Goal: Book appointment/travel/reservation

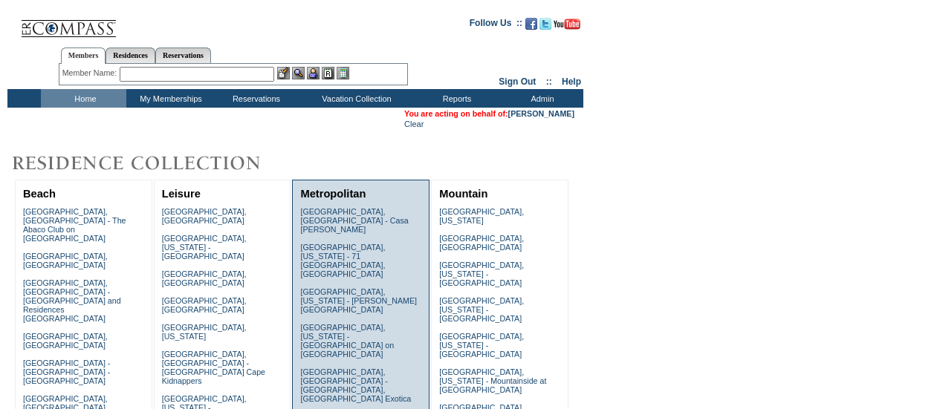
scroll to position [297, 0]
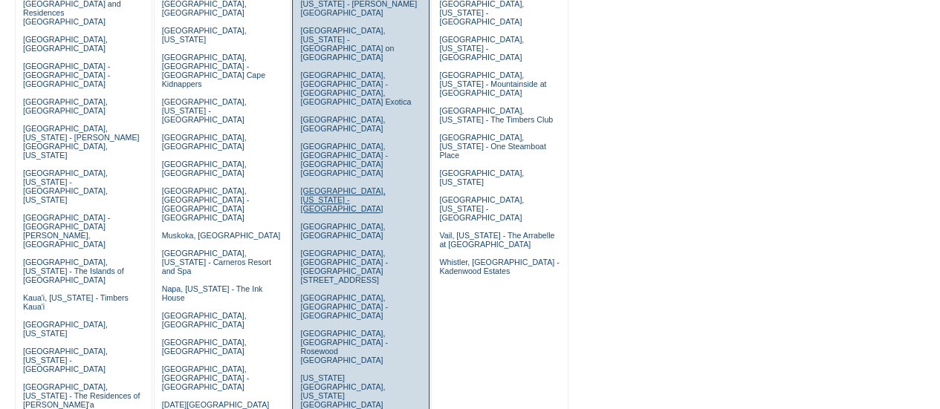
click at [317, 187] on link "Las Vegas, Nevada - Vdara Hotel & Spa" at bounding box center [342, 200] width 85 height 27
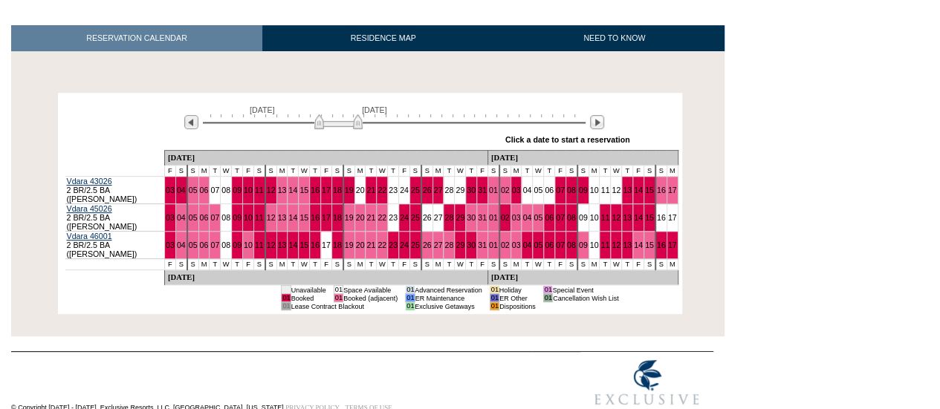
scroll to position [223, 0]
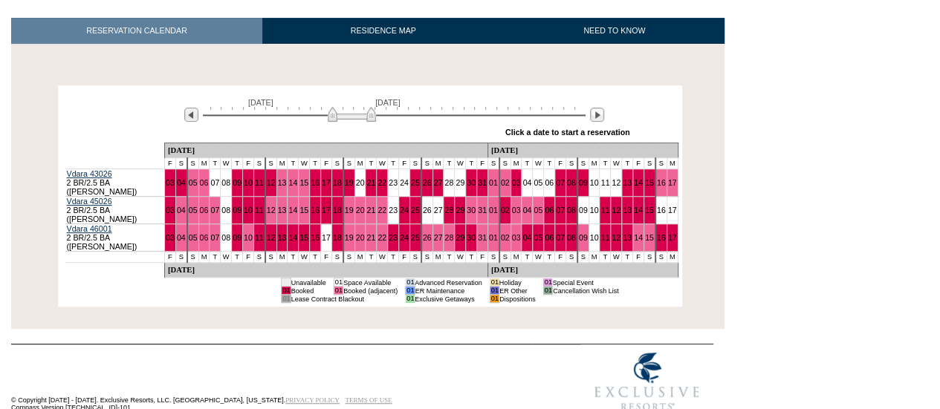
drag, startPoint x: 348, startPoint y: 114, endPoint x: 363, endPoint y: 116, distance: 15.7
click at [363, 116] on img at bounding box center [352, 114] width 48 height 15
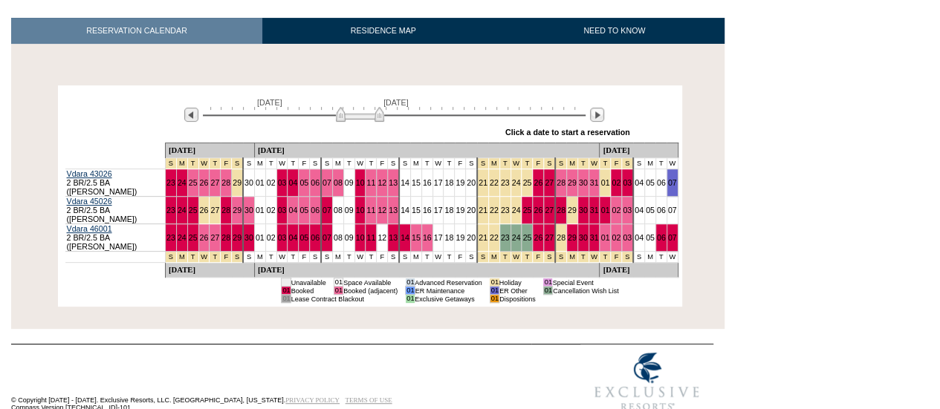
click at [371, 116] on img at bounding box center [360, 114] width 48 height 15
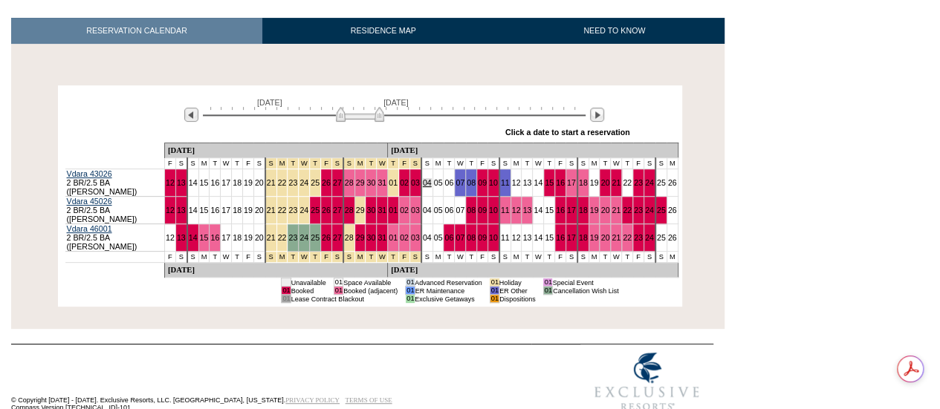
scroll to position [0, 0]
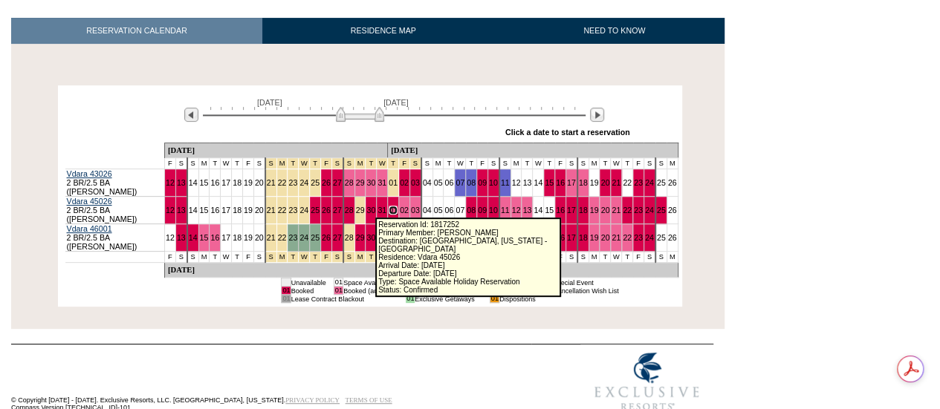
click at [389, 206] on link "01" at bounding box center [393, 210] width 9 height 9
